Goal: Download file/media

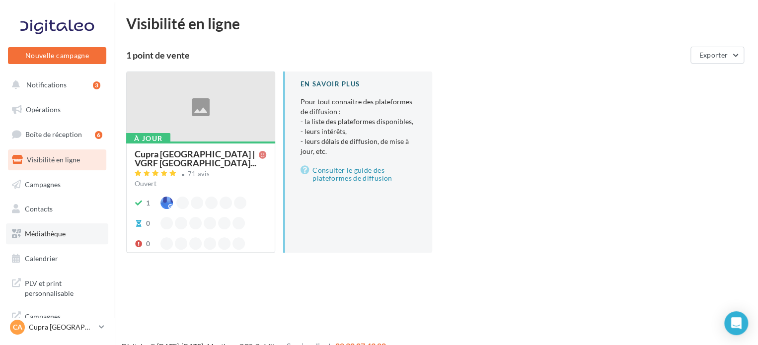
click at [42, 231] on span "Médiathèque" at bounding box center [45, 234] width 41 height 8
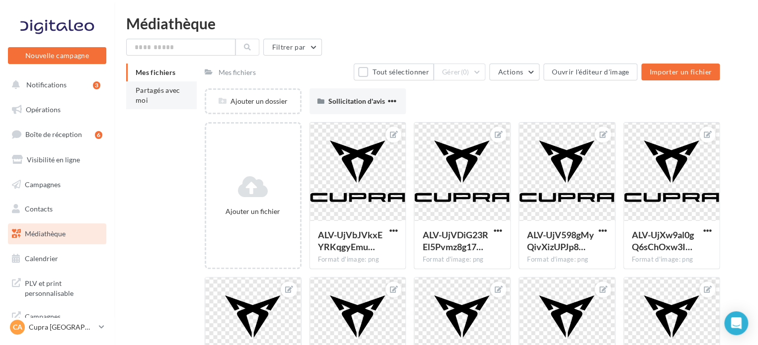
click at [162, 103] on li "Partagés avec moi" at bounding box center [161, 96] width 71 height 28
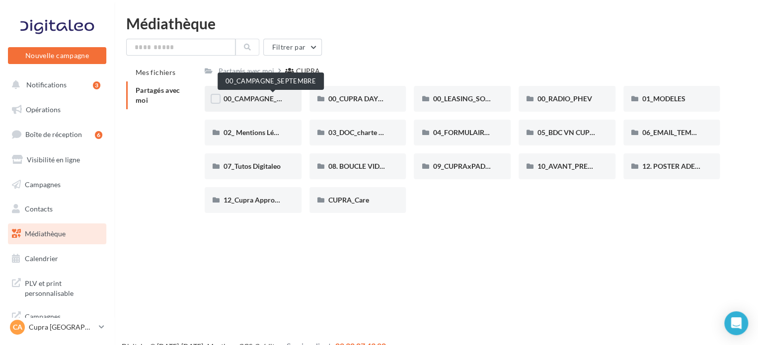
click at [251, 97] on span "00_CAMPAGNE_SEPTEMBRE" at bounding box center [270, 98] width 93 height 8
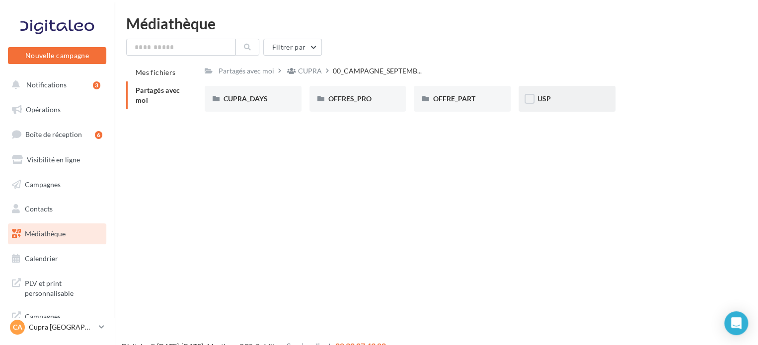
click at [543, 104] on div "USP" at bounding box center [567, 99] width 97 height 26
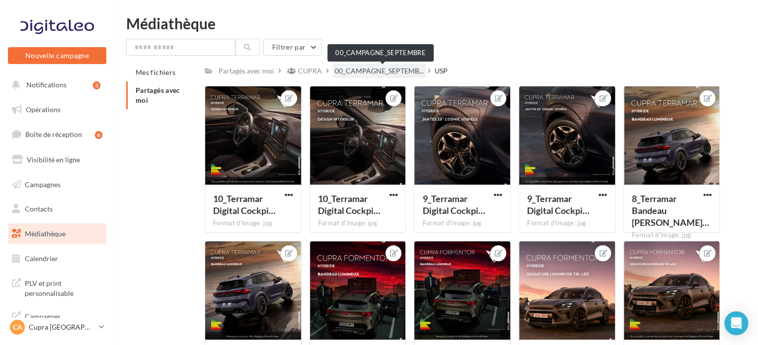
click at [361, 71] on span "00_CAMPAGNE_SEPTEMB..." at bounding box center [379, 71] width 89 height 10
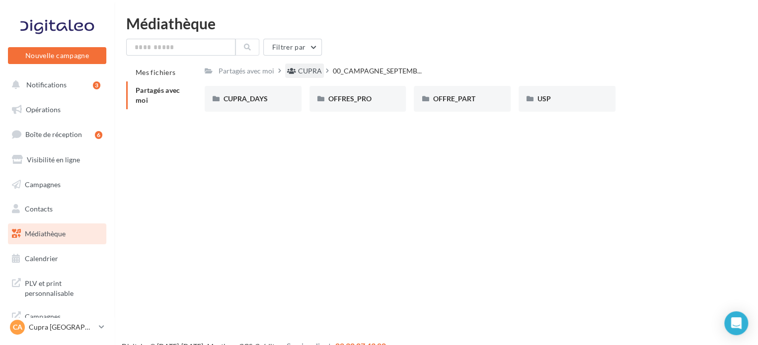
click at [308, 74] on div "CUPRA" at bounding box center [310, 71] width 24 height 10
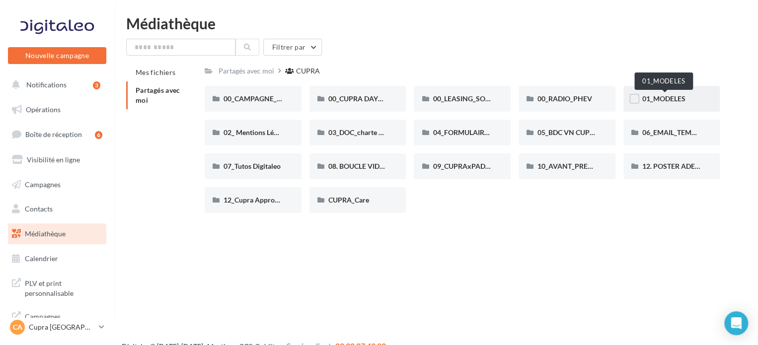
click at [653, 99] on span "01_MODELES" at bounding box center [664, 98] width 43 height 8
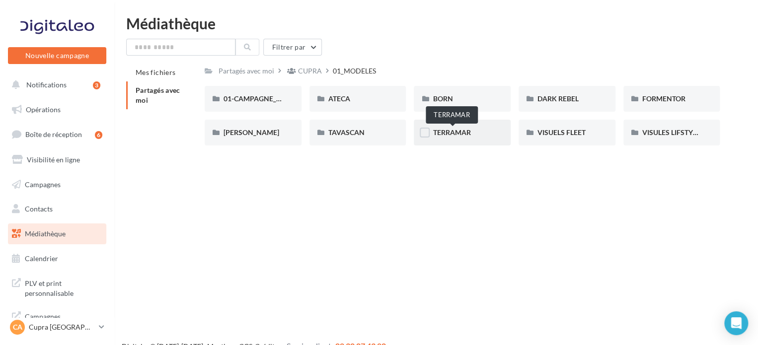
click at [449, 132] on span "TERRAMAR" at bounding box center [452, 132] width 38 height 8
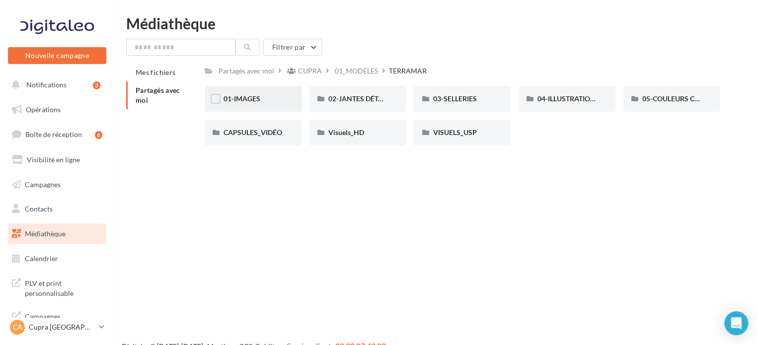
click at [259, 100] on span "01-IMAGES" at bounding box center [242, 98] width 37 height 8
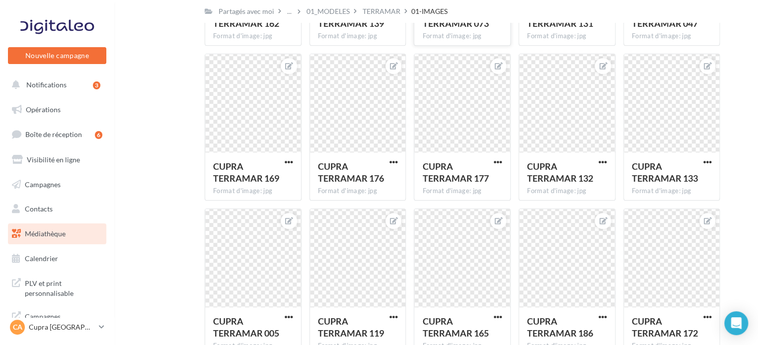
scroll to position [143, 0]
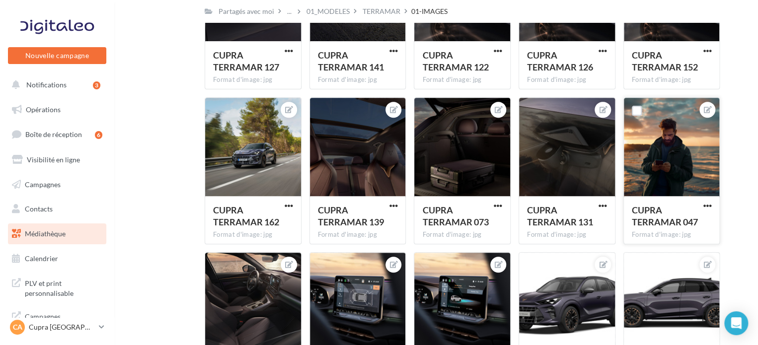
click at [681, 138] on div at bounding box center [672, 147] width 96 height 99
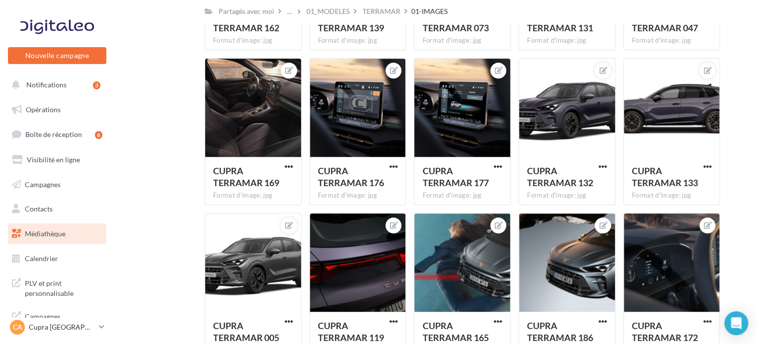
scroll to position [0, 0]
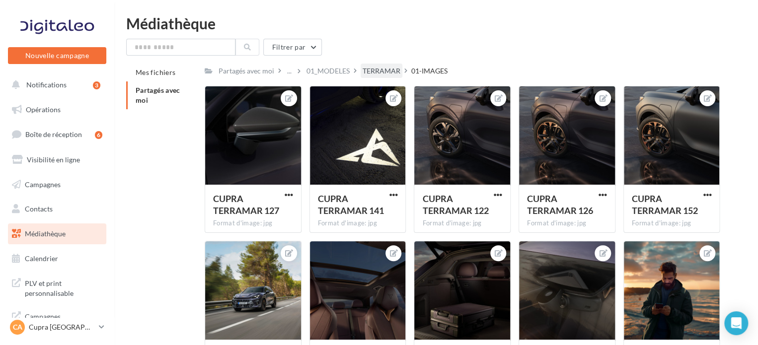
click at [378, 73] on div "TERRAMAR" at bounding box center [382, 71] width 38 height 10
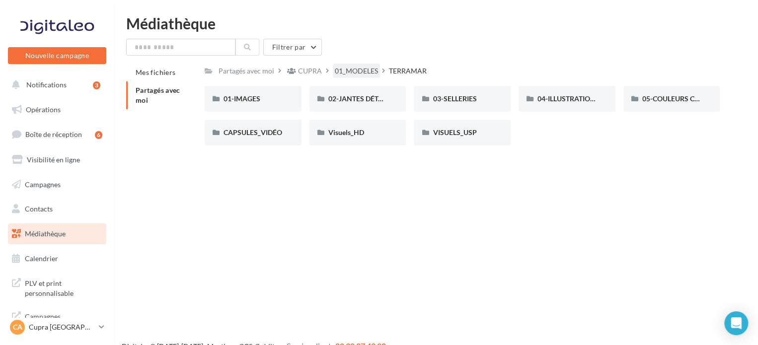
click at [376, 70] on div "01_MODELES" at bounding box center [356, 71] width 43 height 10
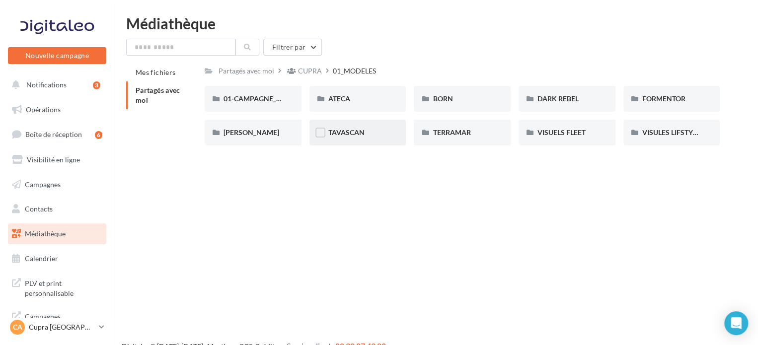
click at [351, 127] on div "TAVASCAN" at bounding box center [358, 133] width 97 height 26
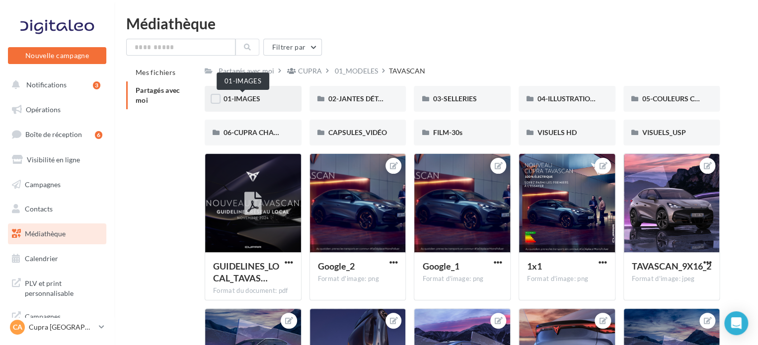
click at [238, 95] on span "01-IMAGES" at bounding box center [242, 98] width 37 height 8
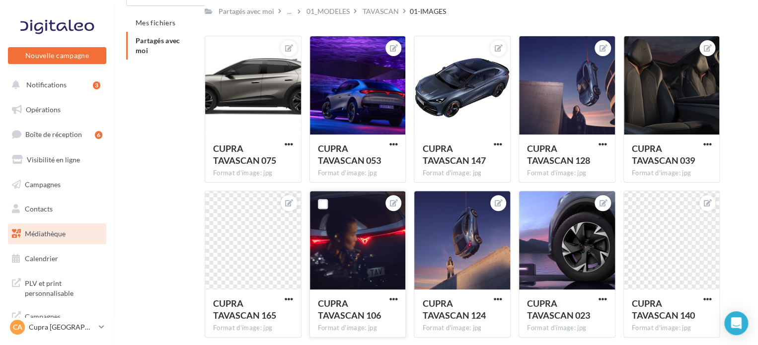
scroll to position [99, 0]
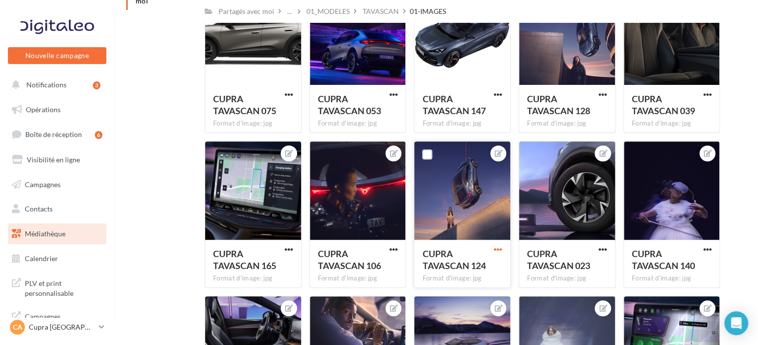
click at [501, 248] on span "button" at bounding box center [498, 250] width 8 height 8
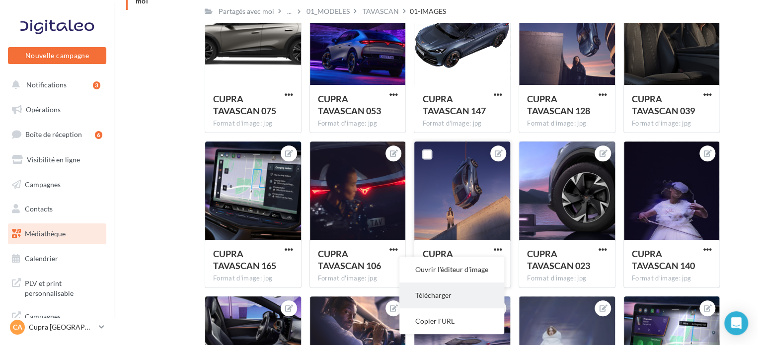
click at [444, 295] on button "Télécharger" at bounding box center [452, 296] width 105 height 26
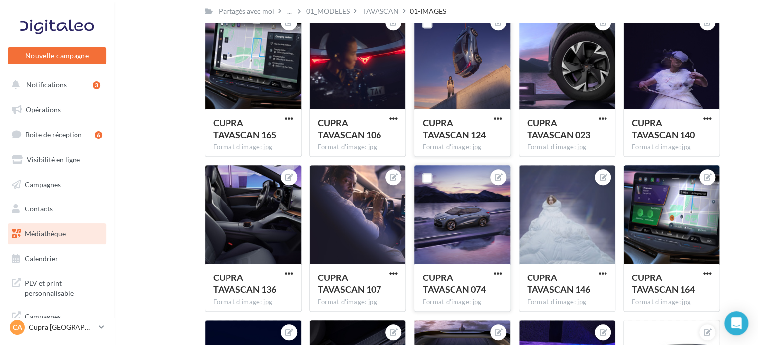
scroll to position [248, 0]
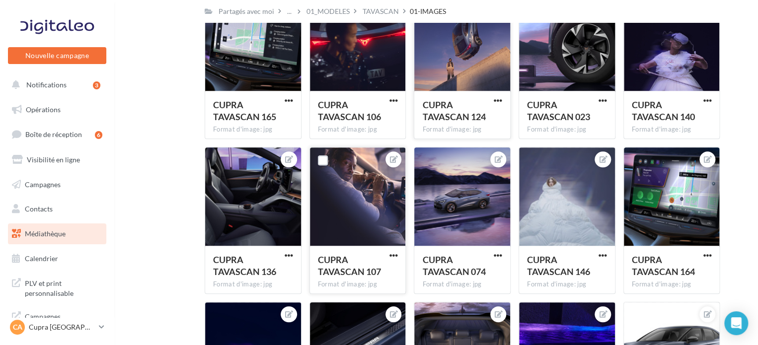
click at [353, 203] on div at bounding box center [358, 197] width 96 height 99
click at [401, 254] on div "CUPRA TAVASCAN 107 Format d'image: jpg" at bounding box center [358, 269] width 96 height 47
click at [391, 254] on span "button" at bounding box center [393, 255] width 8 height 8
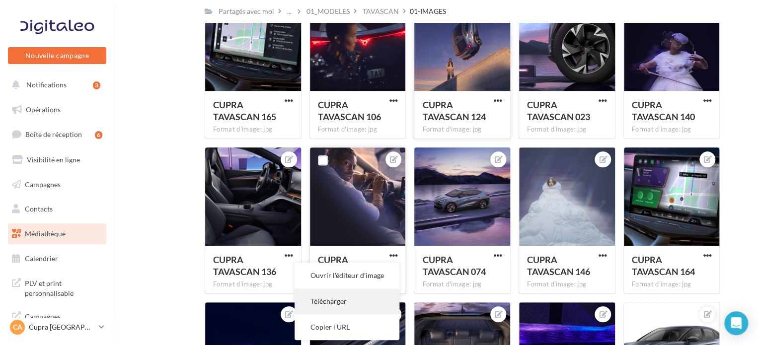
click at [344, 299] on button "Télécharger" at bounding box center [347, 302] width 105 height 26
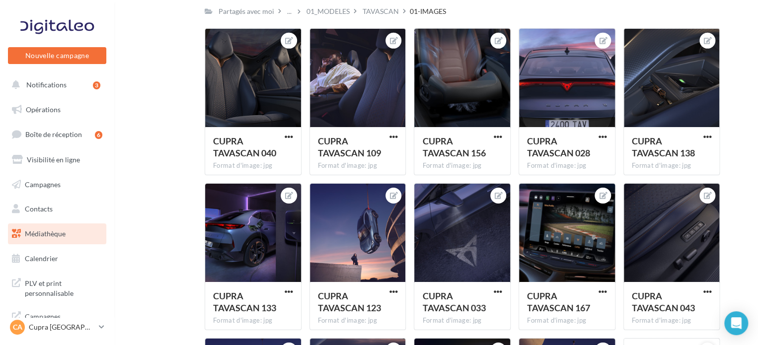
scroll to position [1590, 0]
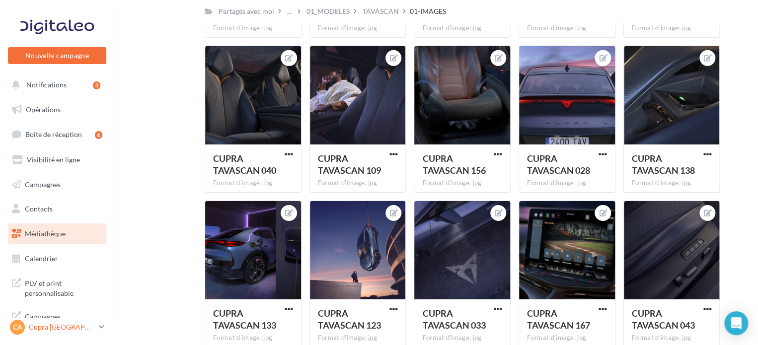
click at [72, 324] on p "Cupra [GEOGRAPHIC_DATA]" at bounding box center [62, 328] width 66 height 10
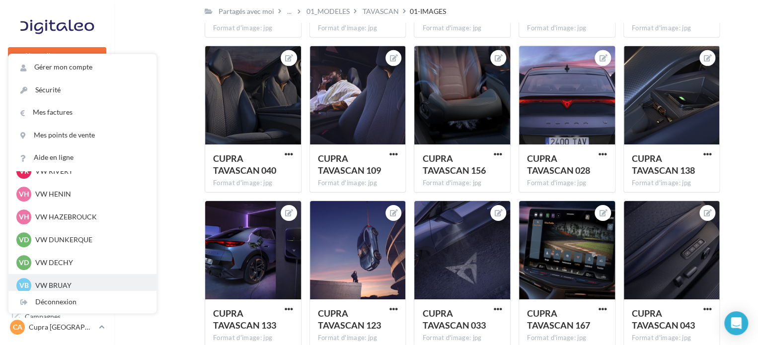
scroll to position [248, 0]
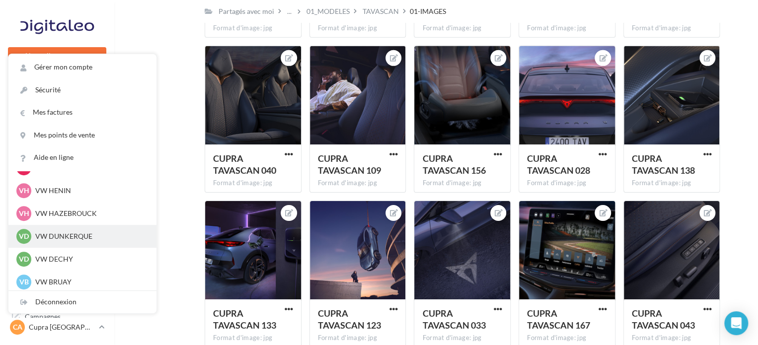
click at [62, 240] on p "VW DUNKERQUE" at bounding box center [89, 237] width 109 height 10
